Goal: Task Accomplishment & Management: Manage account settings

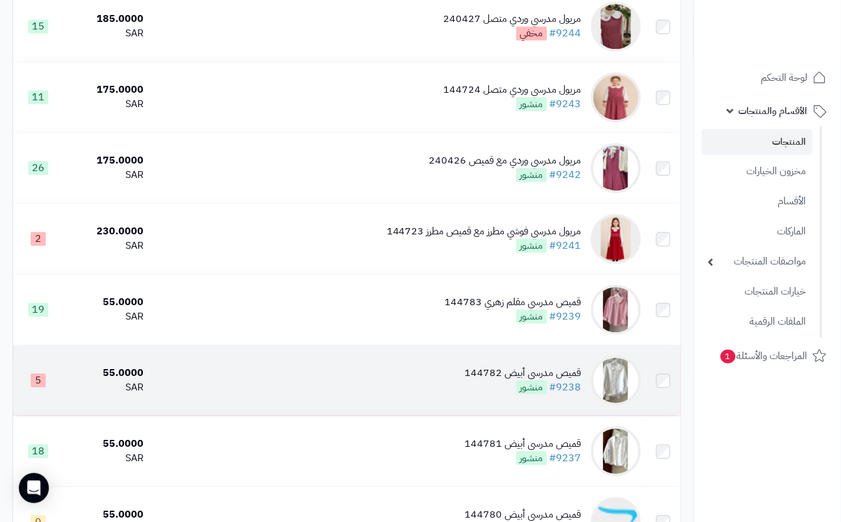
scroll to position [836, 0]
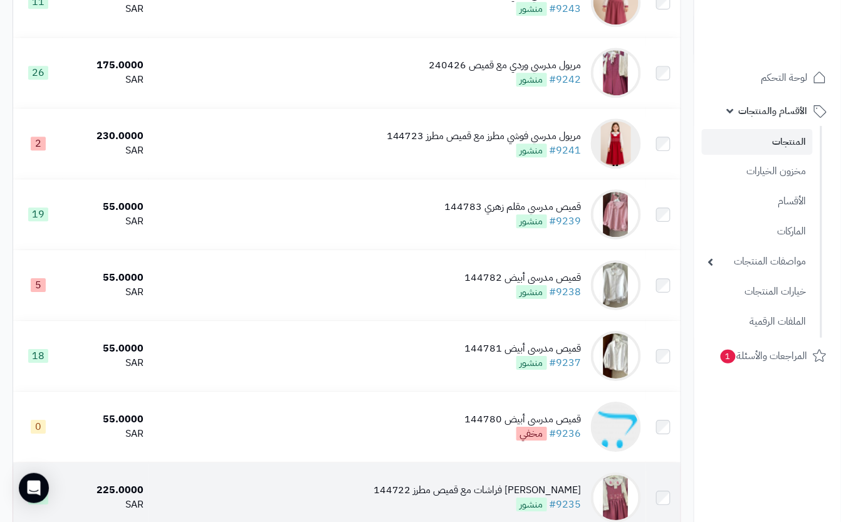
click at [426, 498] on div "[PERSON_NAME] فراشات مع قميص مطرز 144722" at bounding box center [478, 490] width 208 height 14
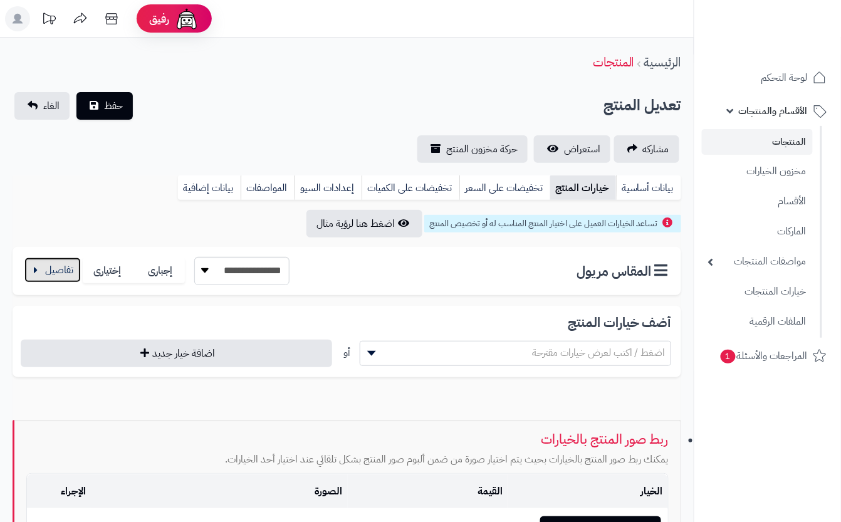
click at [51, 268] on button "button" at bounding box center [52, 270] width 56 height 25
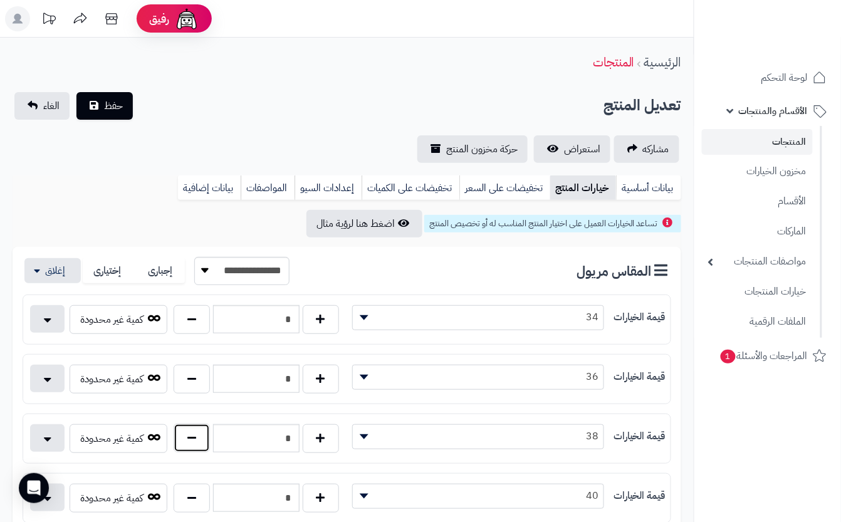
click at [189, 446] on button "button" at bounding box center [192, 438] width 36 height 29
type input "*"
click at [251, 113] on div "تعديل المنتج حفظ الغاء" at bounding box center [347, 106] width 669 height 28
click at [119, 109] on button "حفظ" at bounding box center [104, 106] width 56 height 28
